Goal: Find contact information: Find contact information

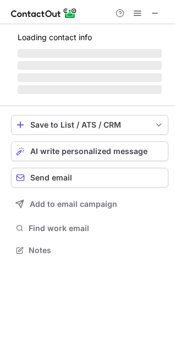
scroll to position [239, 175]
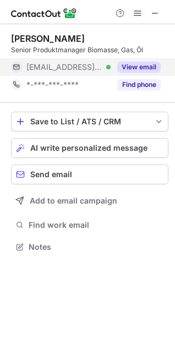
click at [138, 63] on button "View email" at bounding box center [138, 67] width 43 height 11
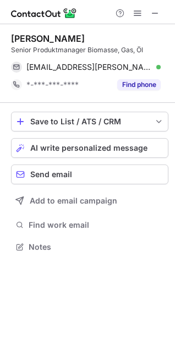
click at [163, 10] on div at bounding box center [137, 13] width 53 height 13
click at [157, 11] on span at bounding box center [155, 13] width 9 height 9
